Goal: Transaction & Acquisition: Purchase product/service

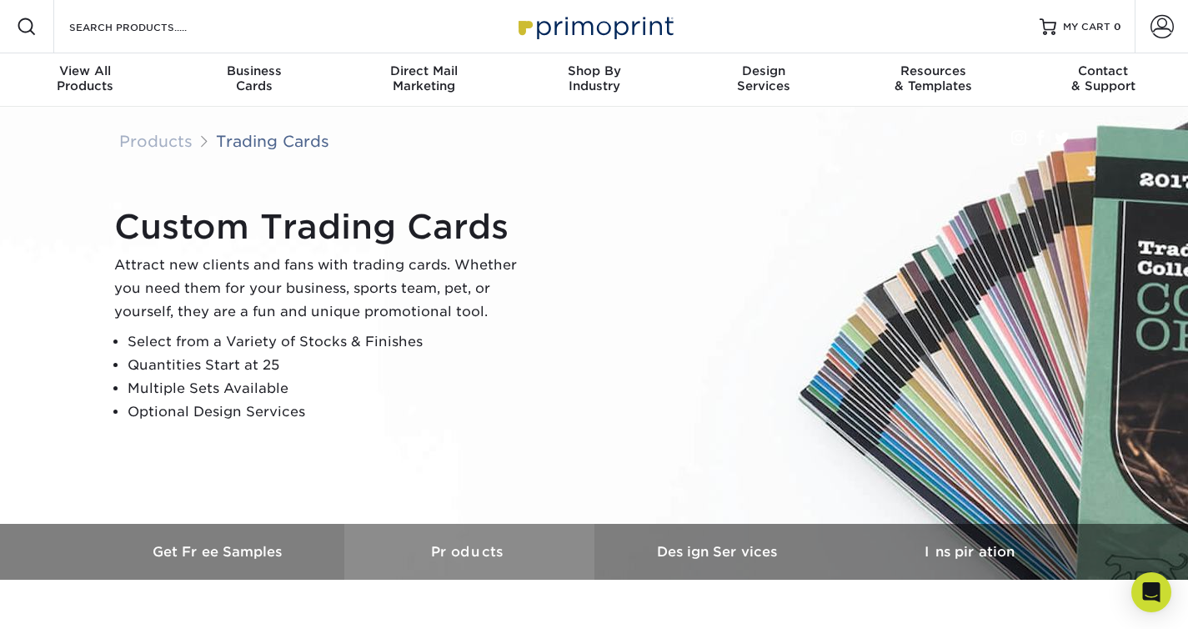
click at [506, 549] on h3 "Products" at bounding box center [469, 552] width 250 height 16
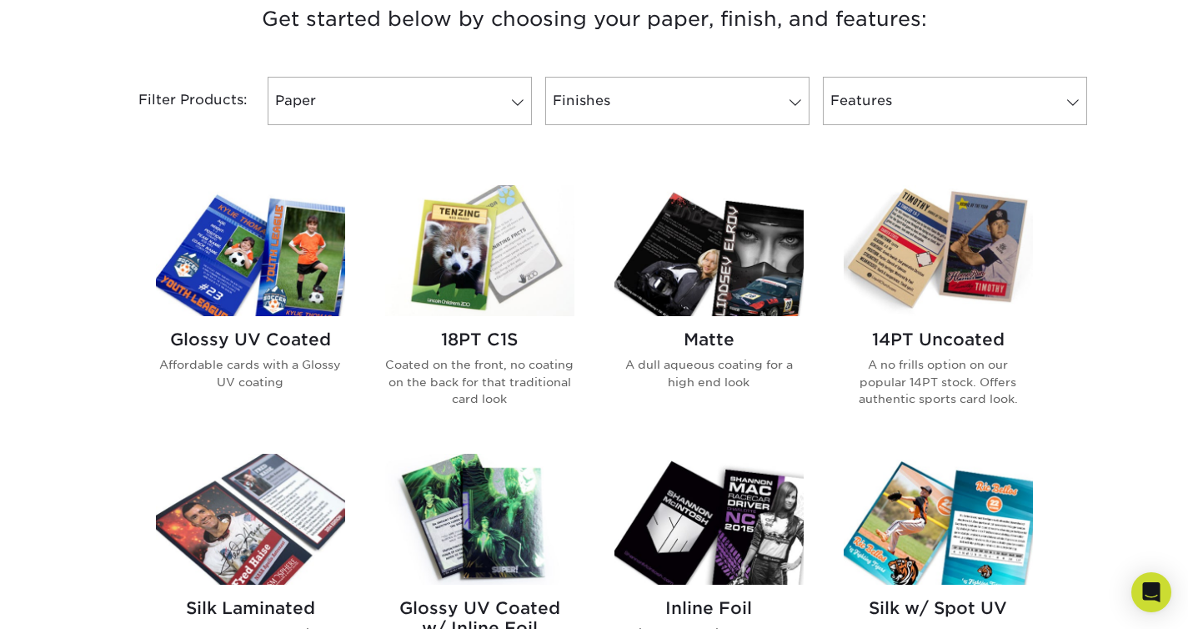
scroll to position [659, 0]
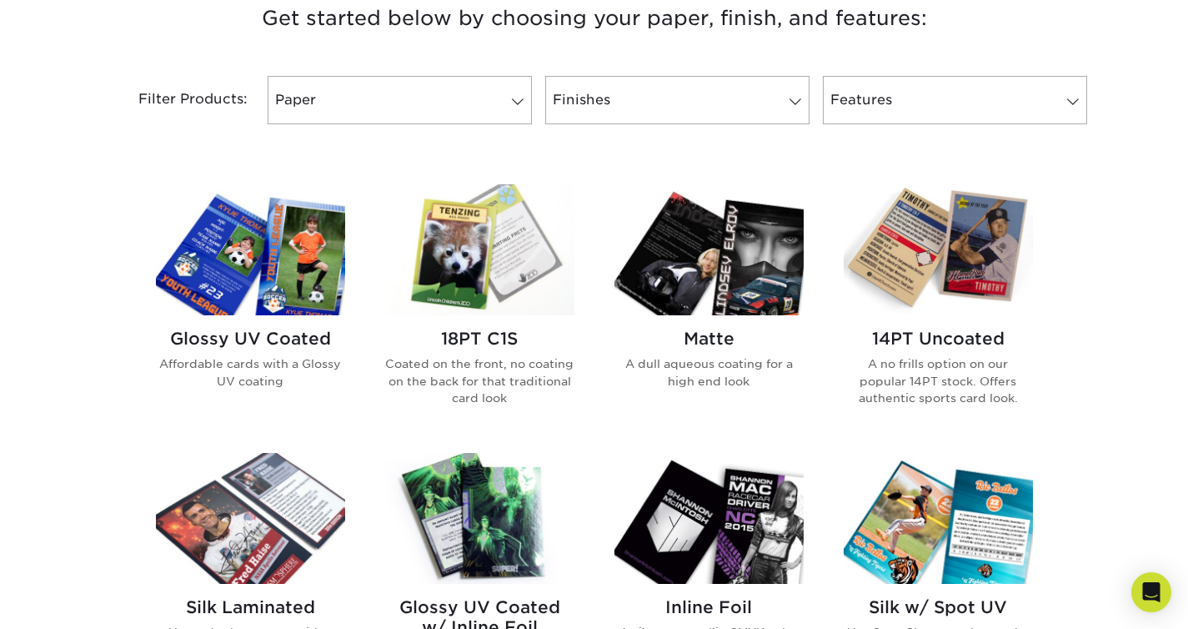
click at [890, 332] on h2 "14PT Uncoated" at bounding box center [938, 339] width 189 height 20
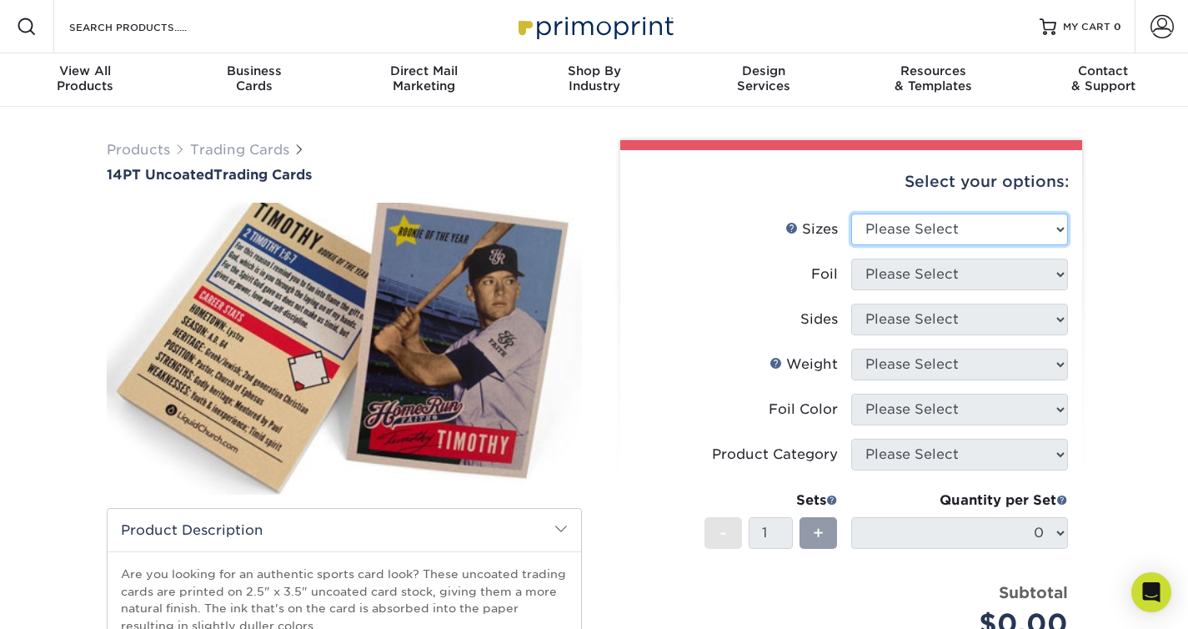
click at [961, 226] on select "Please Select 2.5" x 3.5"" at bounding box center [959, 229] width 217 height 32
select select "2.50x3.50"
click at [851, 213] on select "Please Select 2.5" x 3.5"" at bounding box center [959, 229] width 217 height 32
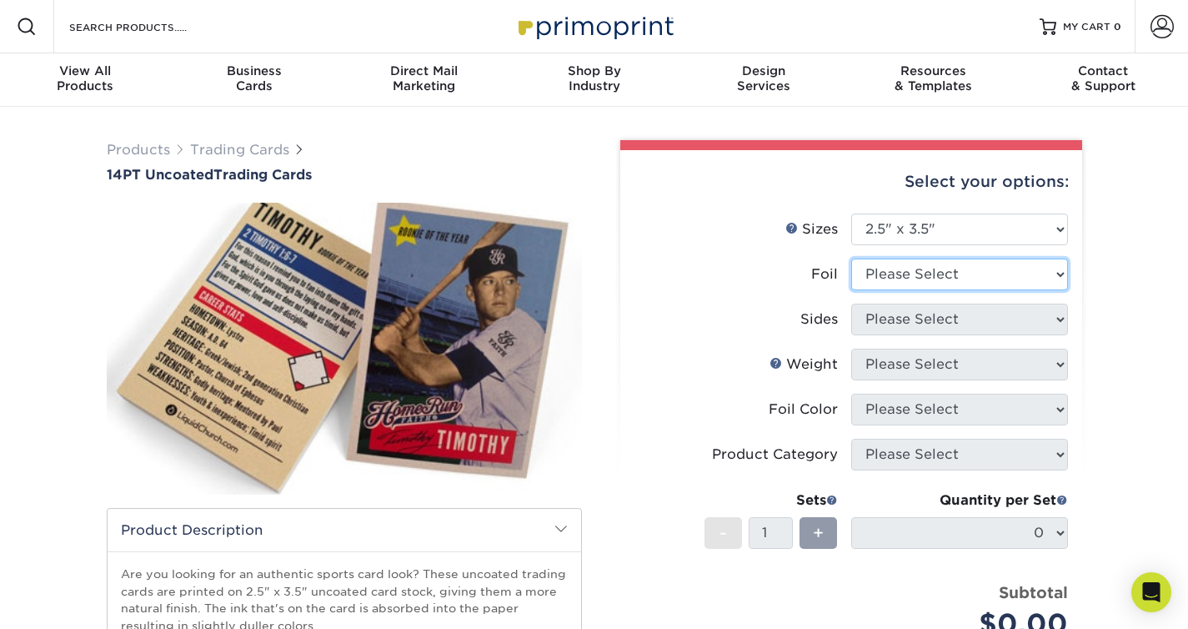
click at [998, 273] on select "Please Select Yes No" at bounding box center [959, 274] width 217 height 32
select select "0"
click at [851, 258] on select "Please Select Yes No" at bounding box center [959, 274] width 217 height 32
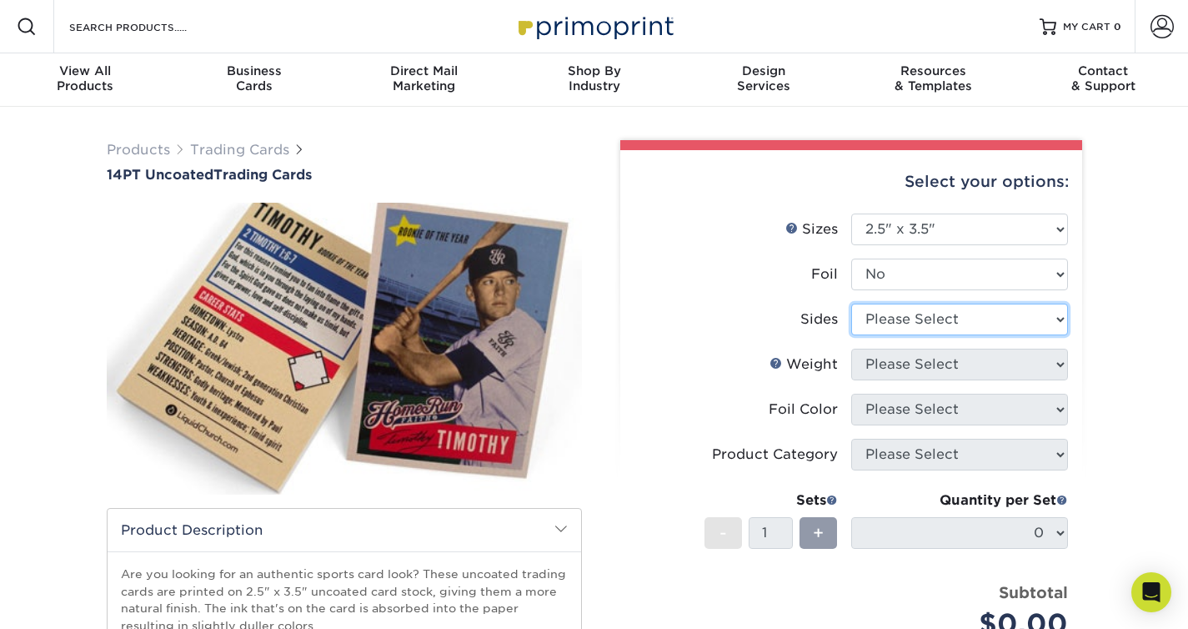
click at [976, 324] on select "Please Select Print Both Sides Print Front Only" at bounding box center [959, 320] width 217 height 32
select select "13abbda7-1d64-4f25-8bb2-c179b224825d"
click at [851, 304] on select "Please Select Print Both Sides Print Front Only" at bounding box center [959, 320] width 217 height 32
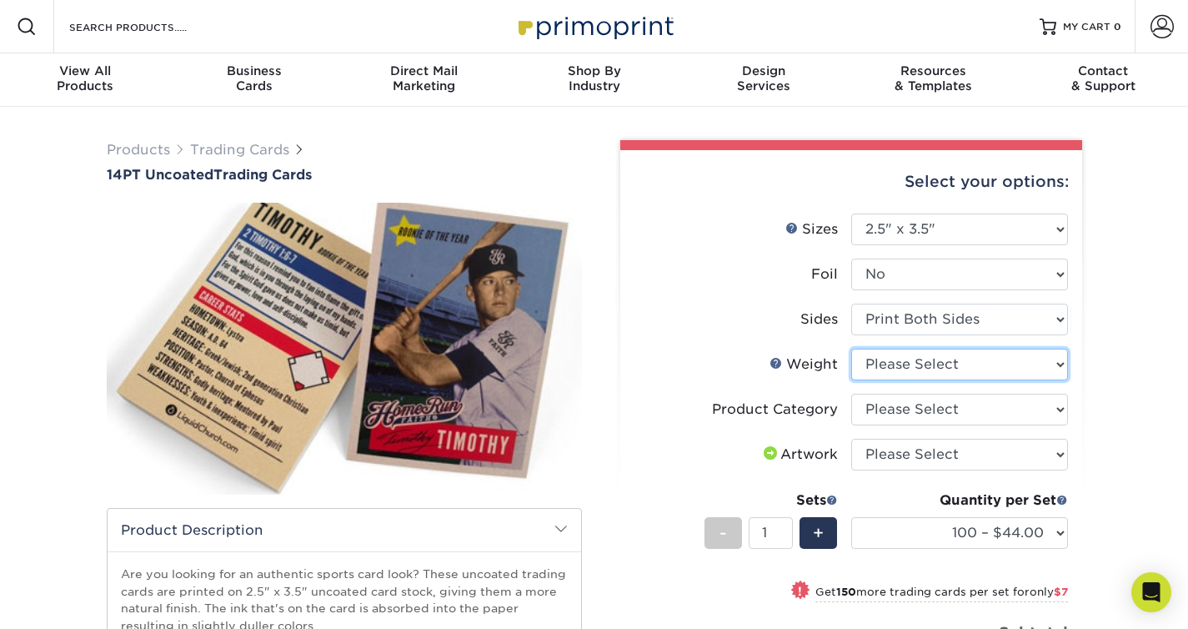
click at [988, 361] on select "Please Select 14PT Uncoated" at bounding box center [959, 365] width 217 height 32
select select "14PT Uncoated"
click at [851, 349] on select "Please Select 14PT Uncoated" at bounding box center [959, 365] width 217 height 32
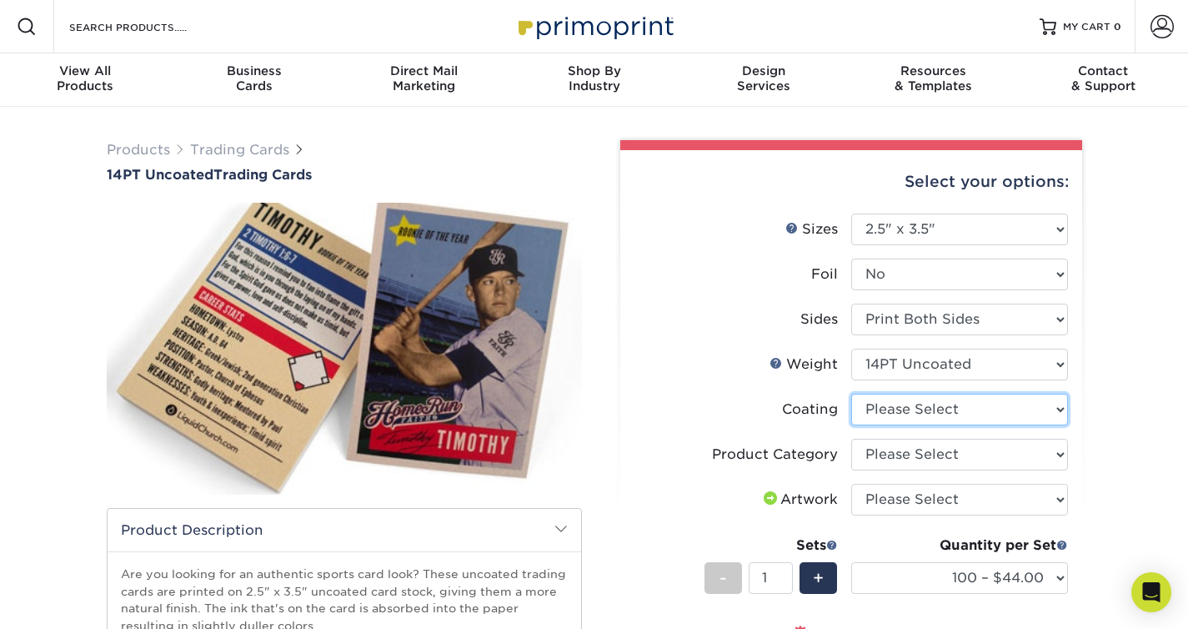
click at [992, 409] on select at bounding box center [959, 410] width 217 height 32
select select "3e7618de-abca-4bda-9f97-8b9129e913d8"
click at [851, 394] on select at bounding box center [959, 410] width 217 height 32
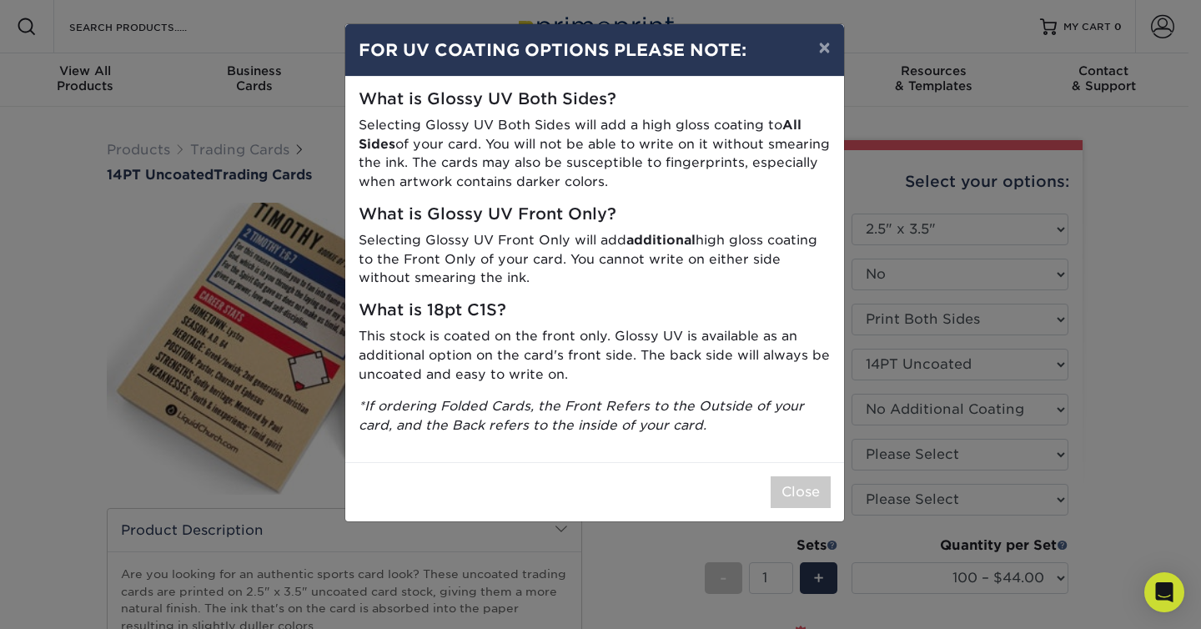
click at [684, 415] on p "*If ordering Folded Cards, the Front Refers to the Outside of your card, and th…" at bounding box center [595, 416] width 472 height 38
click at [796, 491] on button "Close" at bounding box center [800, 492] width 60 height 32
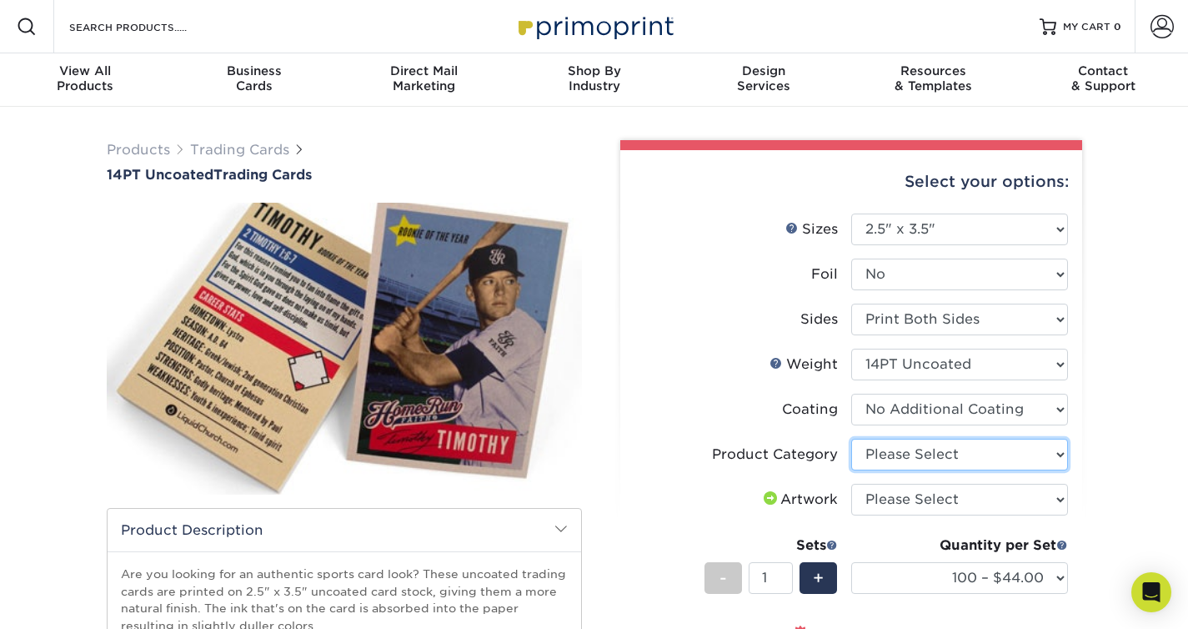
click at [996, 450] on select "Please Select Trading Cards" at bounding box center [959, 455] width 217 height 32
select select "c2f9bce9-36c2-409d-b101-c29d9d031e18"
click at [851, 439] on select "Please Select Trading Cards" at bounding box center [959, 455] width 217 height 32
click at [991, 497] on select "Please Select I will upload files I need a design - $100" at bounding box center [959, 500] width 217 height 32
select select "upload"
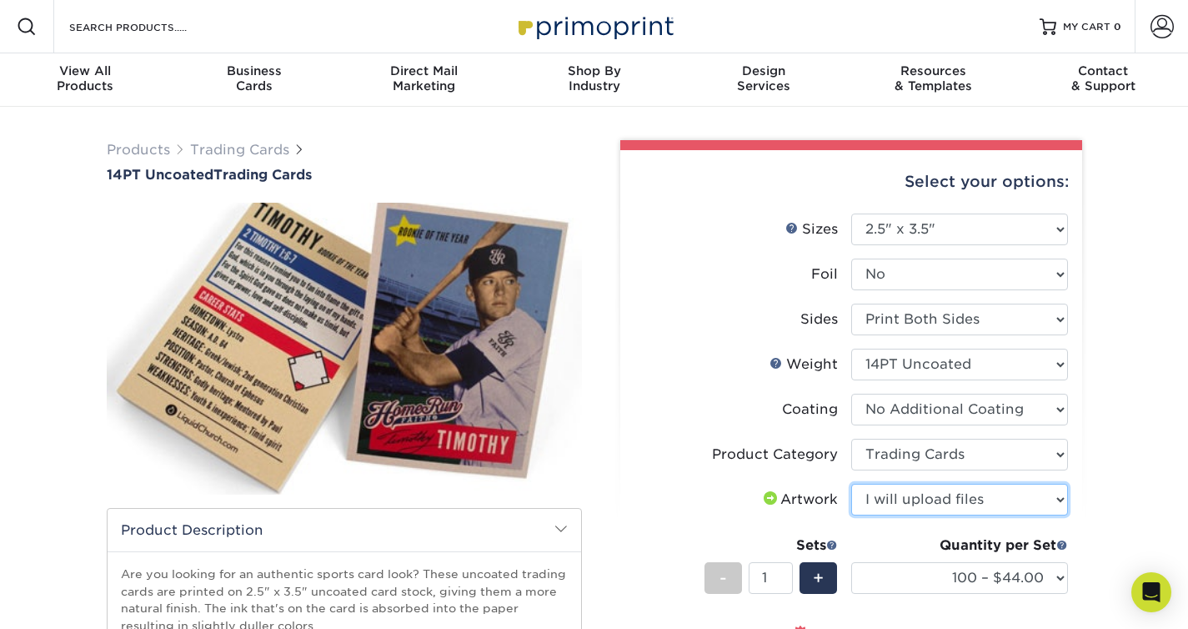
click at [851, 484] on select "Please Select I will upload files I need a design - $100" at bounding box center [959, 500] width 217 height 32
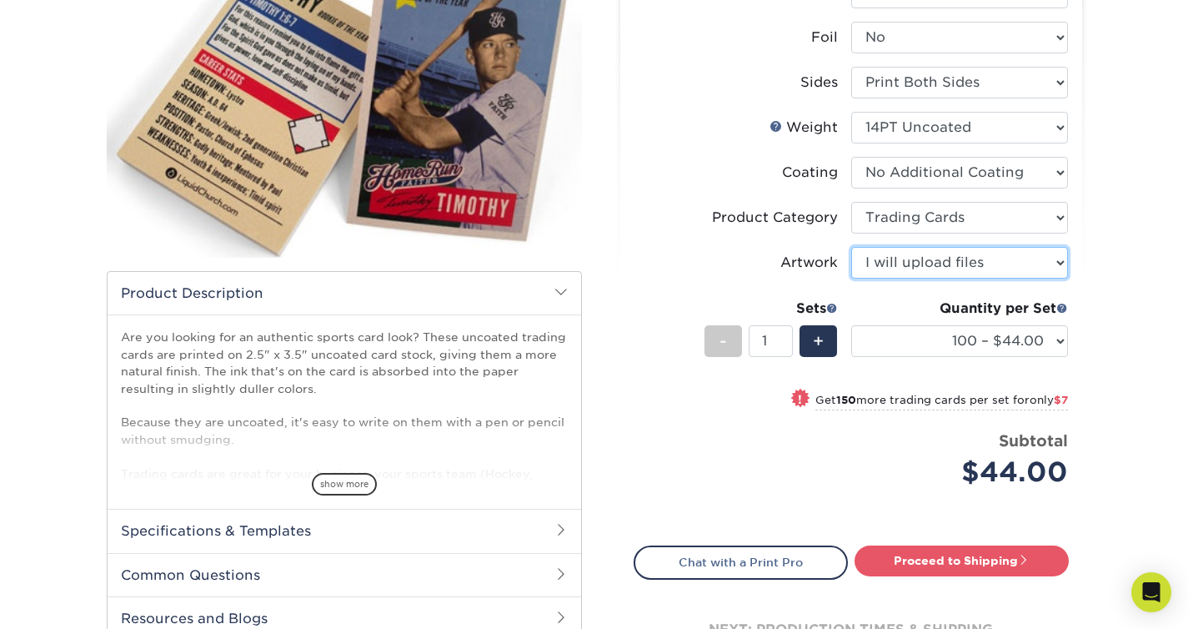
scroll to position [238, 0]
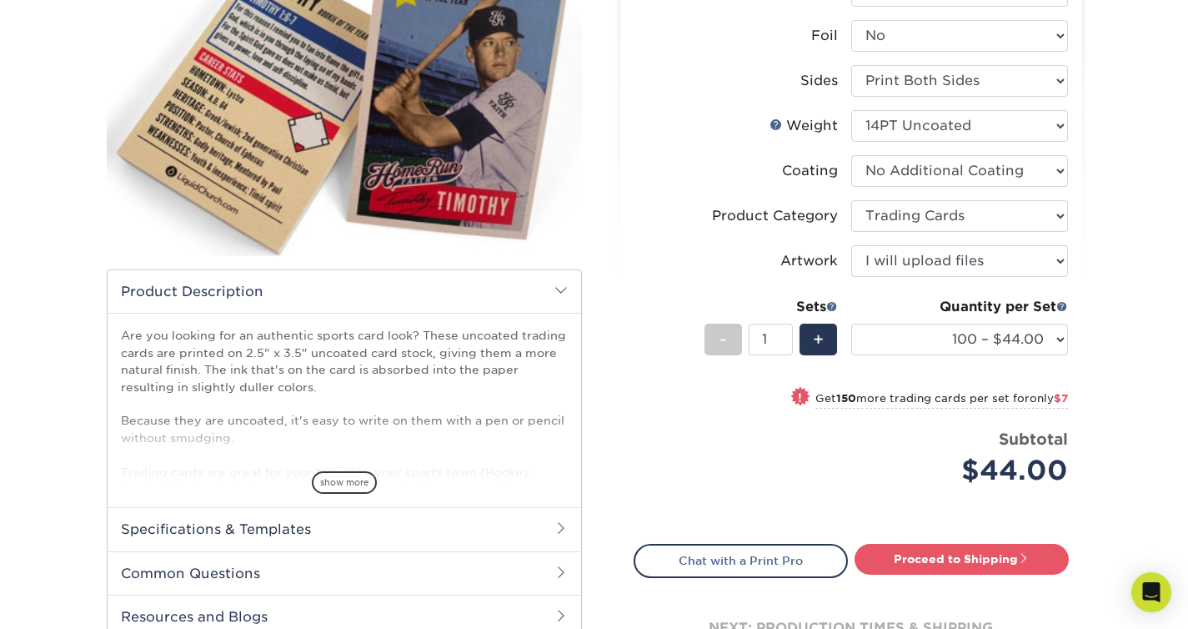
click at [1013, 394] on small "Get 150 more trading cards per set for only $7" at bounding box center [942, 400] width 253 height 17
select select "250 – $51.00"
